Goal: Task Accomplishment & Management: Manage account settings

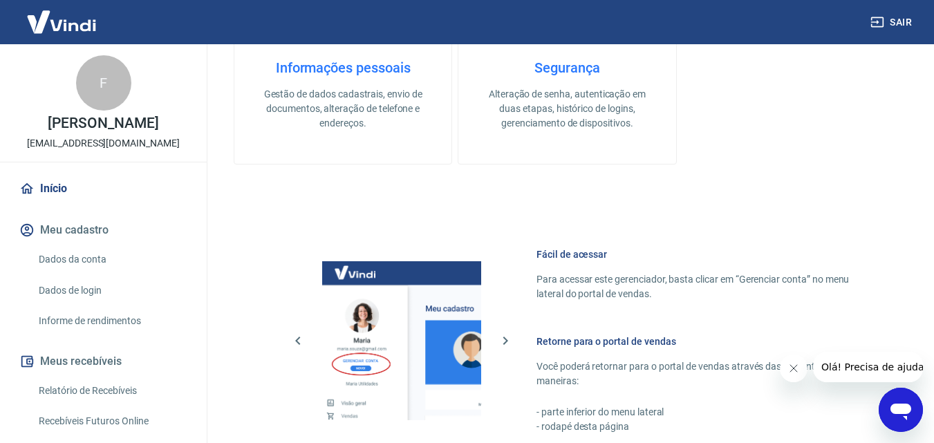
scroll to position [691, 0]
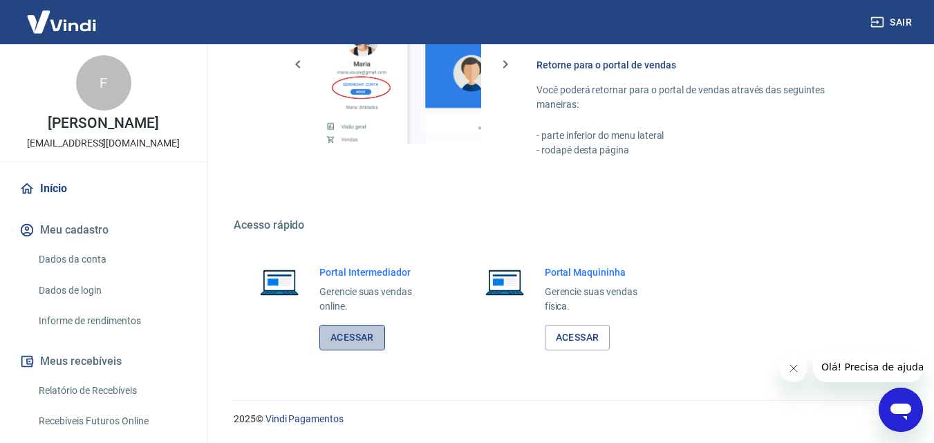
click at [357, 335] on link "Acessar" at bounding box center [352, 338] width 66 height 26
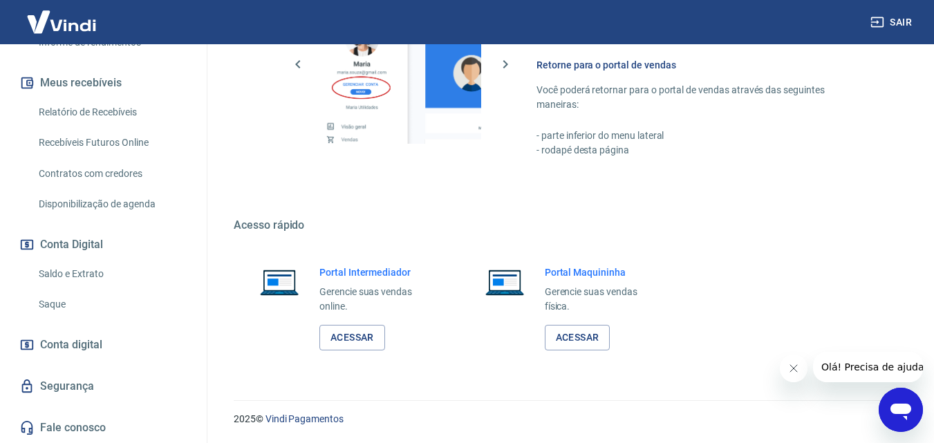
click at [87, 267] on link "Saldo e Extrato" at bounding box center [111, 274] width 157 height 28
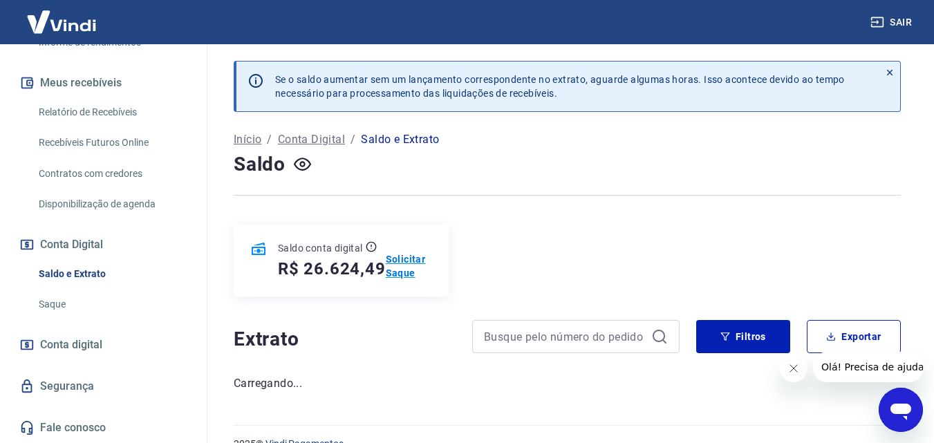
click at [407, 271] on p "Solicitar Saque" at bounding box center [409, 266] width 46 height 28
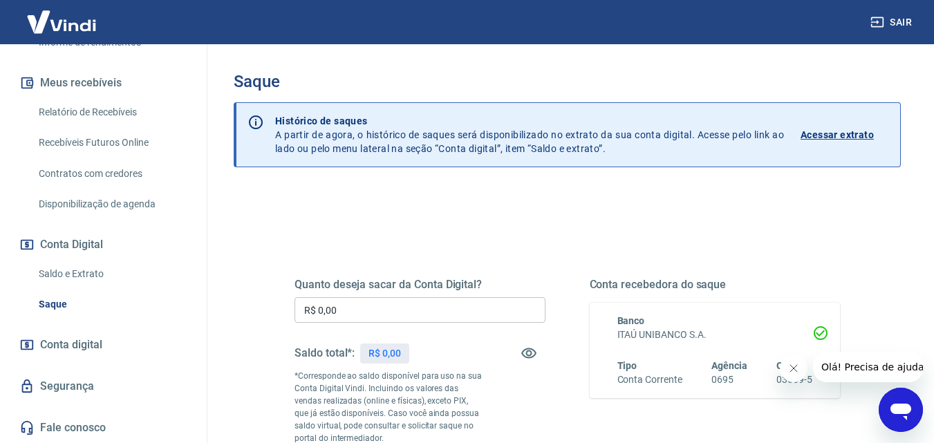
click at [377, 309] on input "R$ 0,00" at bounding box center [419, 310] width 251 height 26
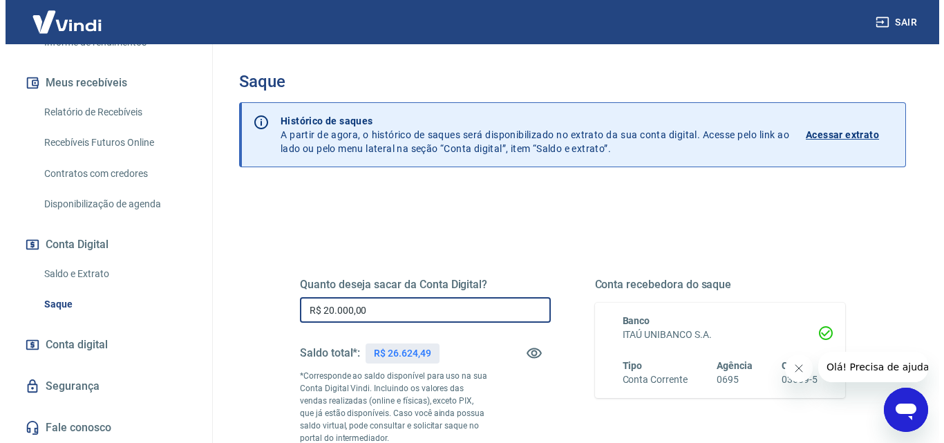
scroll to position [253, 0]
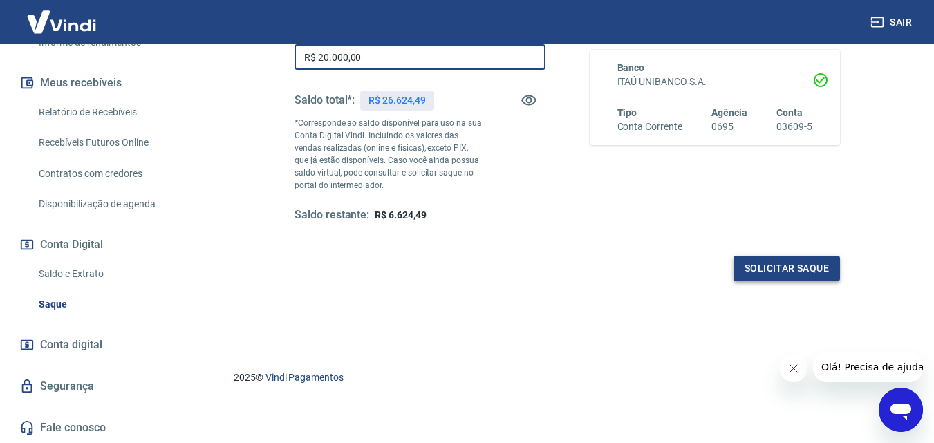
type input "R$ 20.000,00"
click at [777, 267] on button "Solicitar saque" at bounding box center [786, 269] width 106 height 26
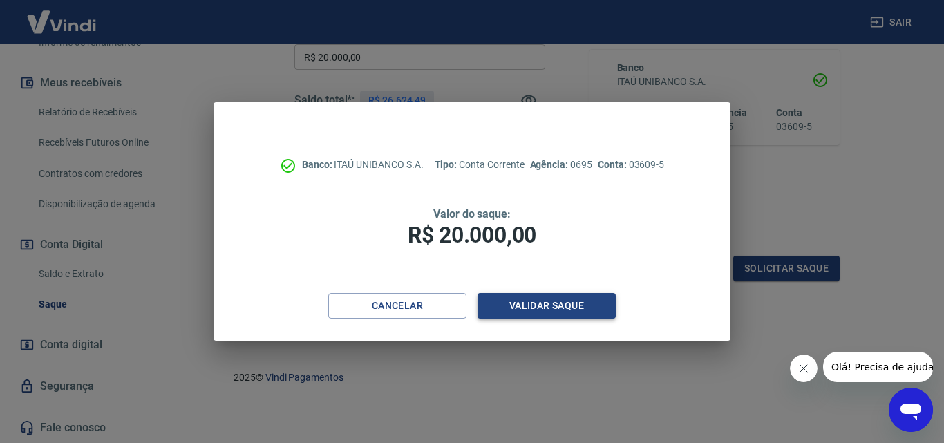
click at [556, 301] on button "Validar saque" at bounding box center [546, 306] width 138 height 26
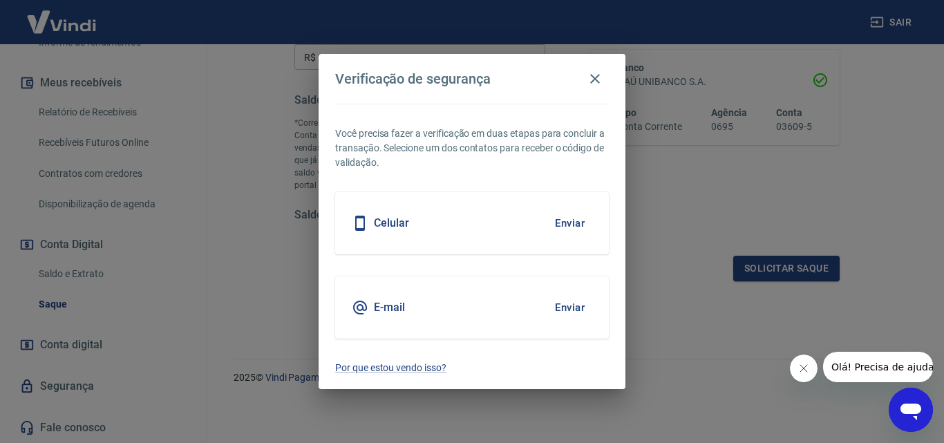
click at [558, 224] on button "Enviar" at bounding box center [569, 223] width 45 height 29
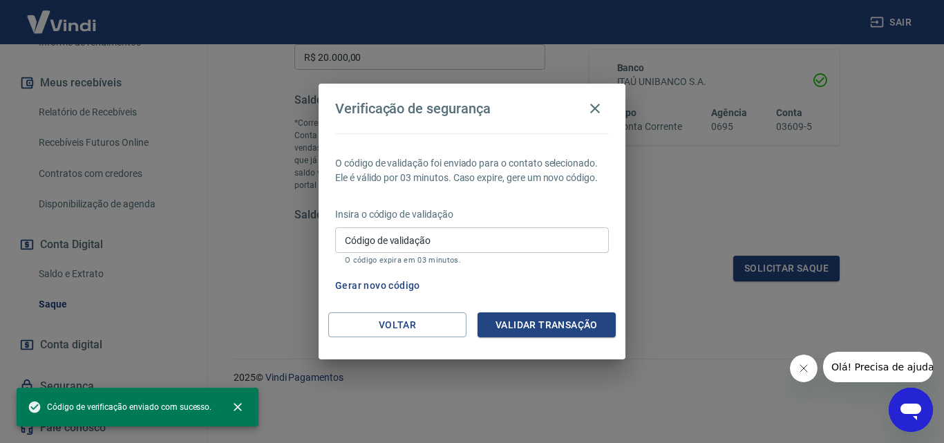
click at [422, 238] on input "Código de validação" at bounding box center [472, 240] width 274 height 26
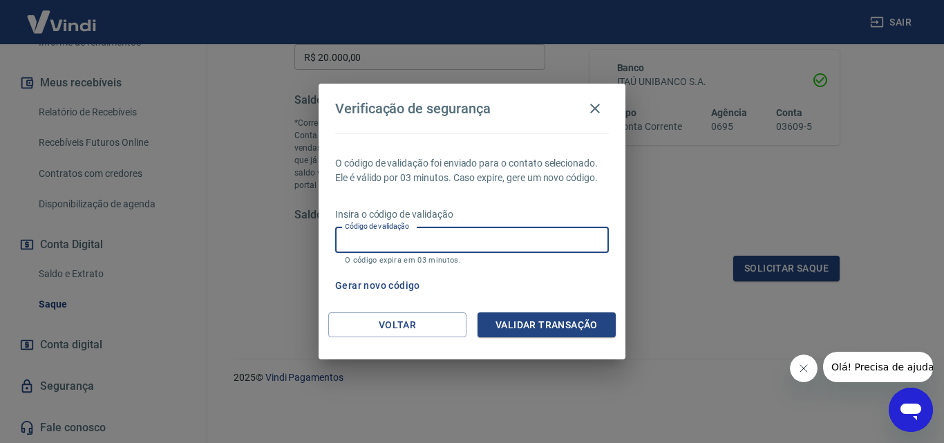
drag, startPoint x: 547, startPoint y: 135, endPoint x: 549, endPoint y: 188, distance: 52.5
click at [547, 135] on div "O código de validação foi enviado para o contato selecionado. Ele é válido por …" at bounding box center [472, 222] width 307 height 179
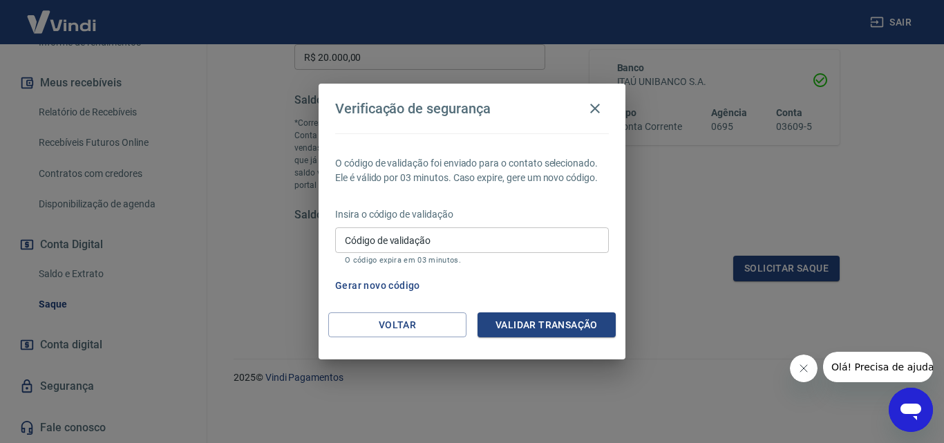
click at [407, 285] on button "Gerar novo código" at bounding box center [378, 286] width 96 height 26
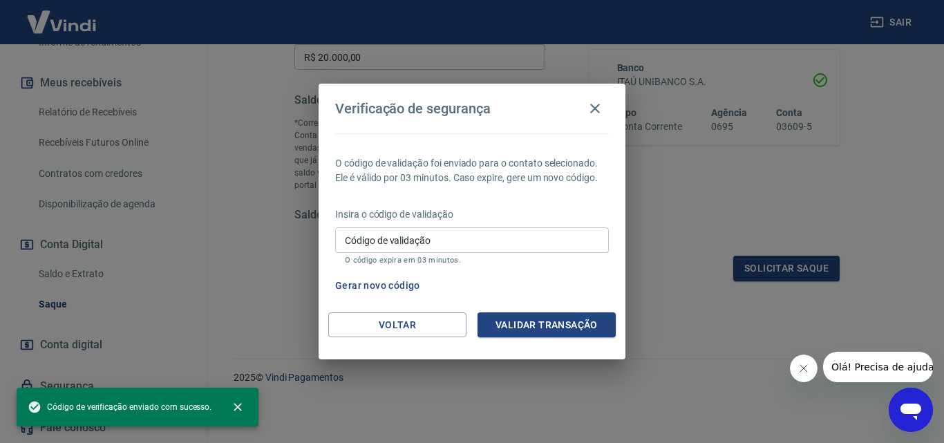
click at [438, 241] on input "Código de validação" at bounding box center [472, 240] width 274 height 26
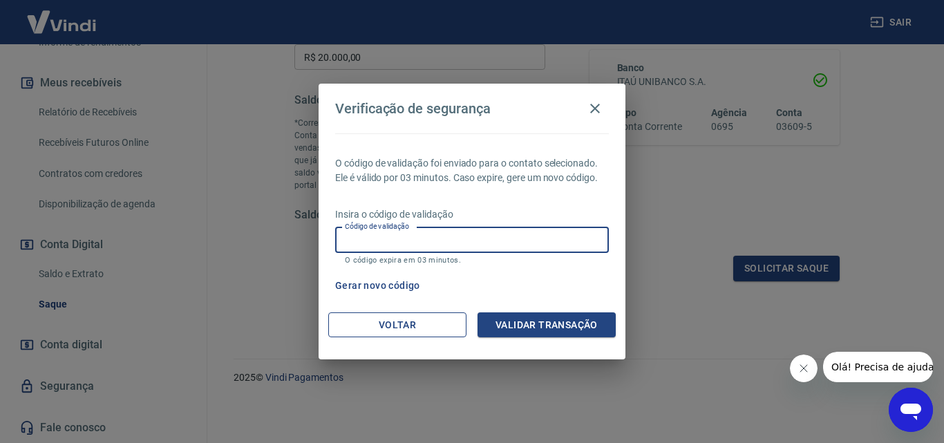
click at [359, 329] on button "Voltar" at bounding box center [397, 325] width 138 height 26
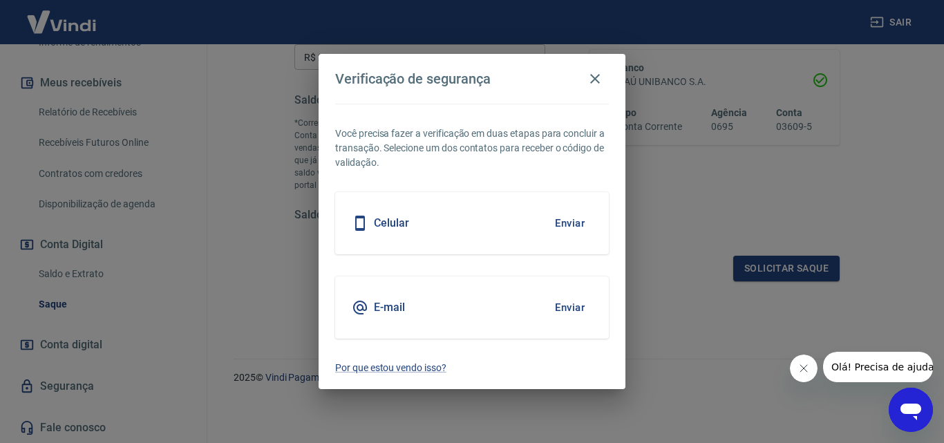
click at [560, 303] on button "Enviar" at bounding box center [569, 307] width 45 height 29
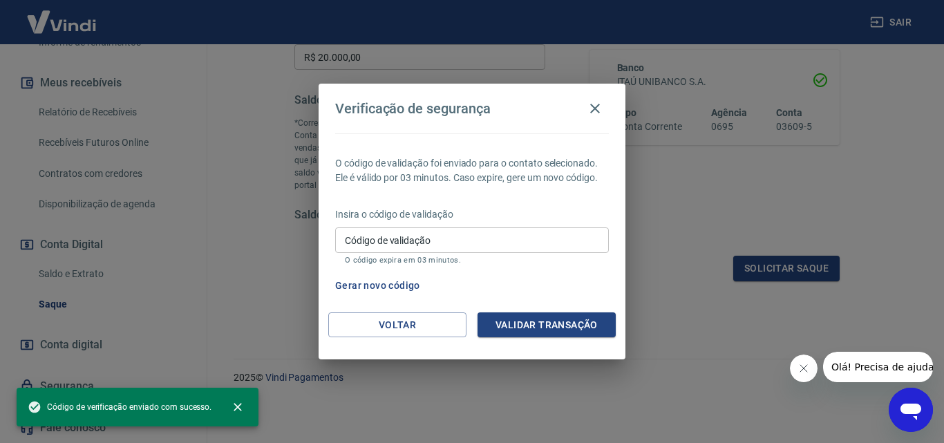
click at [485, 238] on input "Código de validação" at bounding box center [472, 240] width 274 height 26
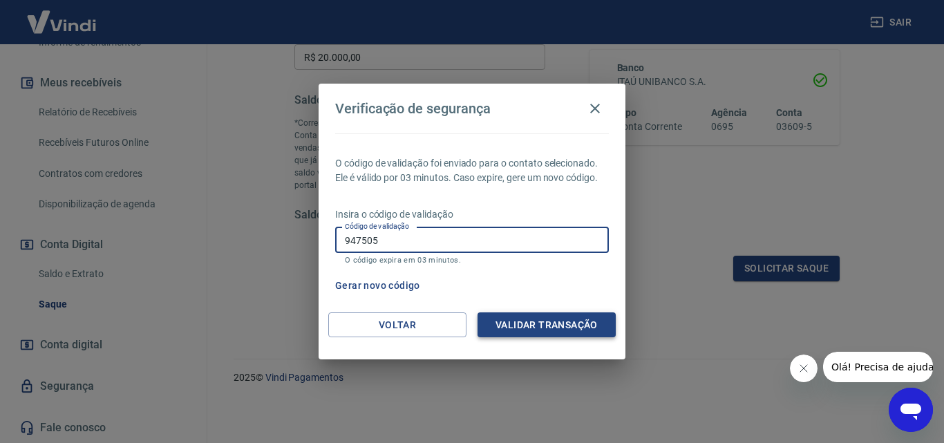
type input "947505"
click at [551, 324] on button "Validar transação" at bounding box center [546, 325] width 138 height 26
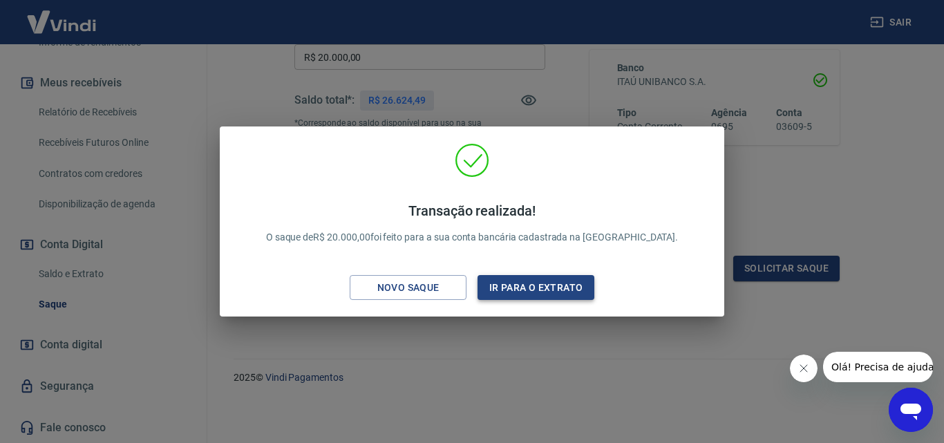
click at [515, 289] on button "Ir para o extrato" at bounding box center [535, 288] width 117 height 26
